Goal: Task Accomplishment & Management: Manage account settings

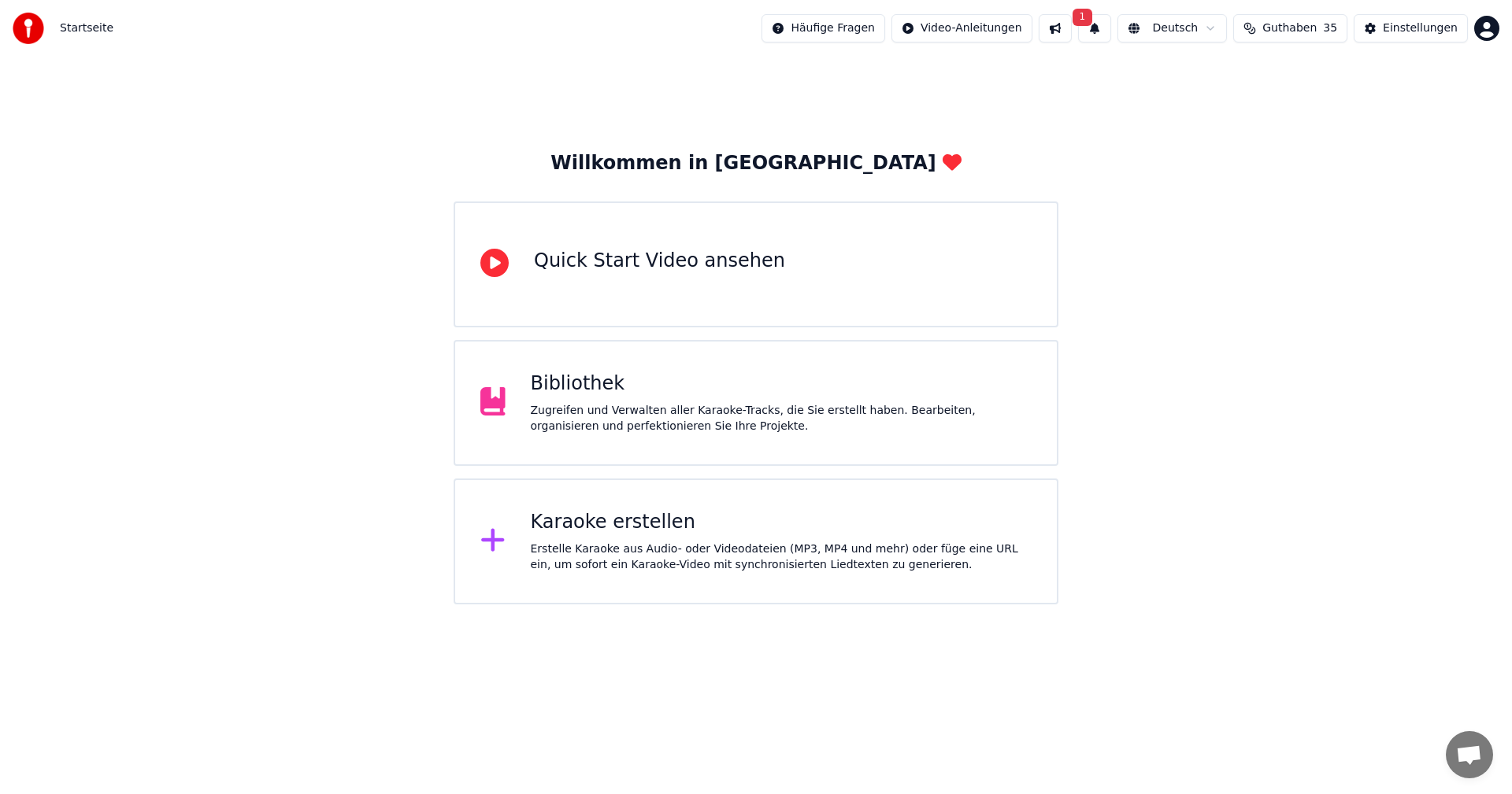
click at [1085, 15] on span "1" at bounding box center [1082, 18] width 20 height 18
click at [1267, 80] on button "Aktualisieren" at bounding box center [1316, 78] width 98 height 28
click at [1307, 28] on span "Guthaben" at bounding box center [1288, 28] width 54 height 16
